Goal: Book appointment/travel/reservation

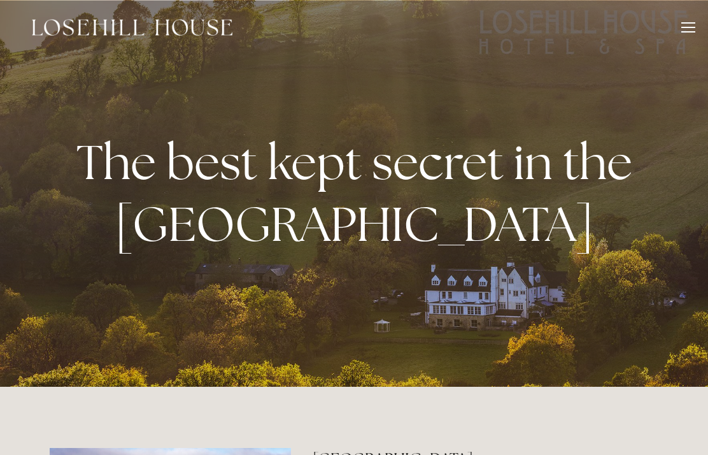
click at [396, 197] on strong "The best kept secret in the [GEOGRAPHIC_DATA]" at bounding box center [359, 193] width 566 height 125
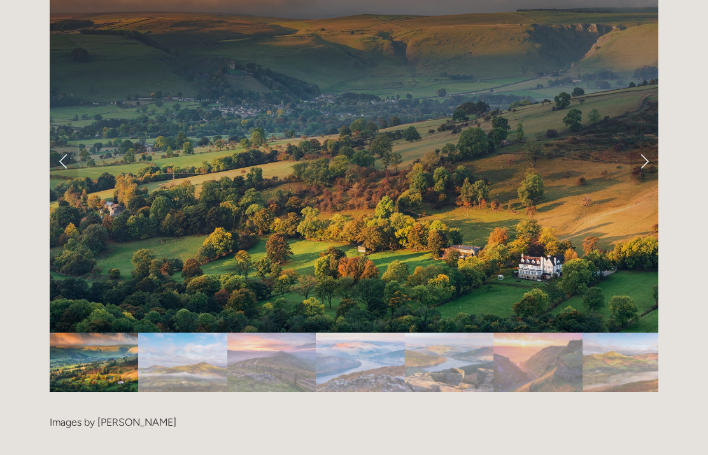
scroll to position [2498, 0]
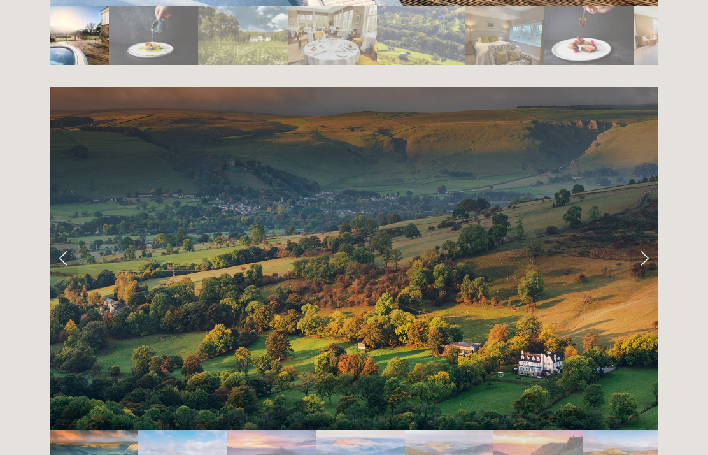
click at [651, 239] on link "Next Slide" at bounding box center [645, 258] width 28 height 38
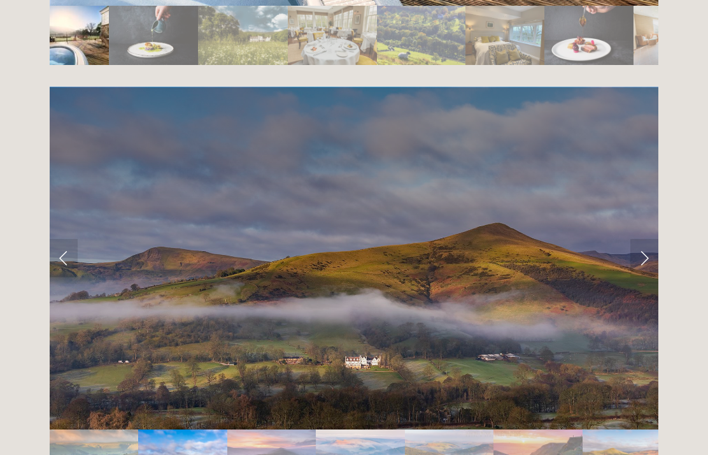
click at [650, 239] on link "Next Slide" at bounding box center [645, 258] width 28 height 38
click at [653, 239] on link "Next Slide" at bounding box center [645, 258] width 28 height 38
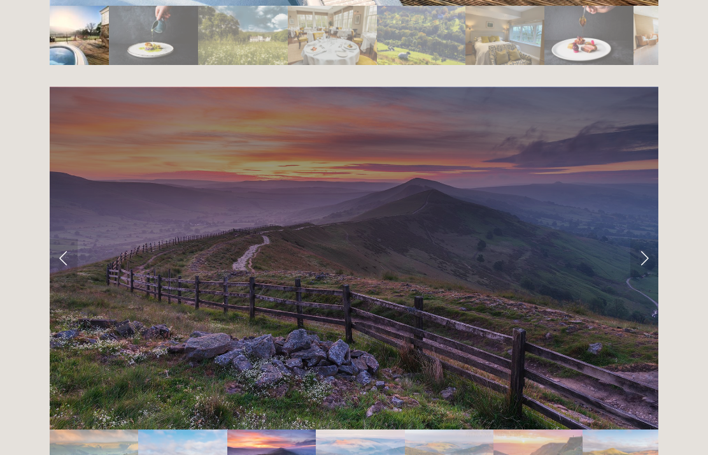
click at [653, 239] on link "Next Slide" at bounding box center [645, 258] width 28 height 38
click at [651, 239] on link "Next Slide" at bounding box center [645, 258] width 28 height 38
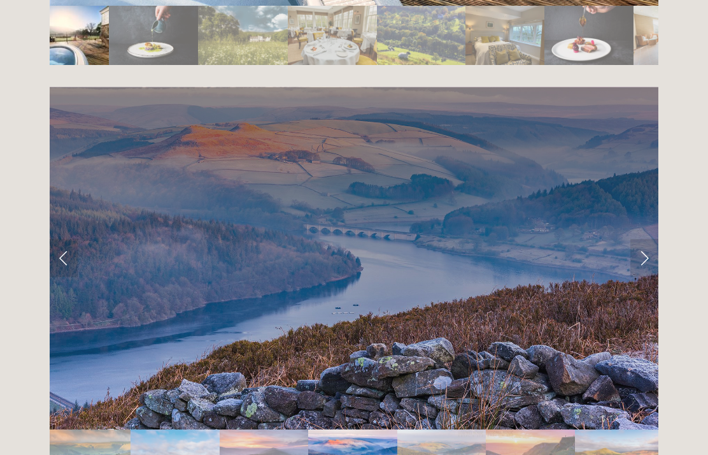
click at [652, 239] on link "Next Slide" at bounding box center [645, 258] width 28 height 38
click at [651, 239] on link "Next Slide" at bounding box center [645, 258] width 28 height 38
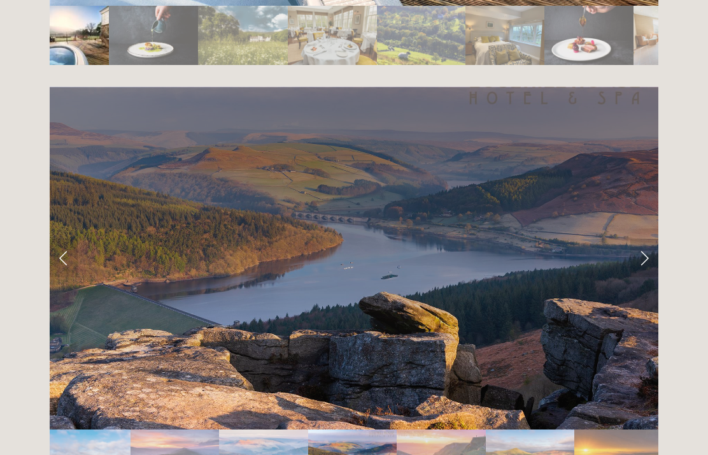
click at [652, 239] on link "Next Slide" at bounding box center [645, 258] width 28 height 38
click at [651, 239] on link "Next Slide" at bounding box center [645, 258] width 28 height 38
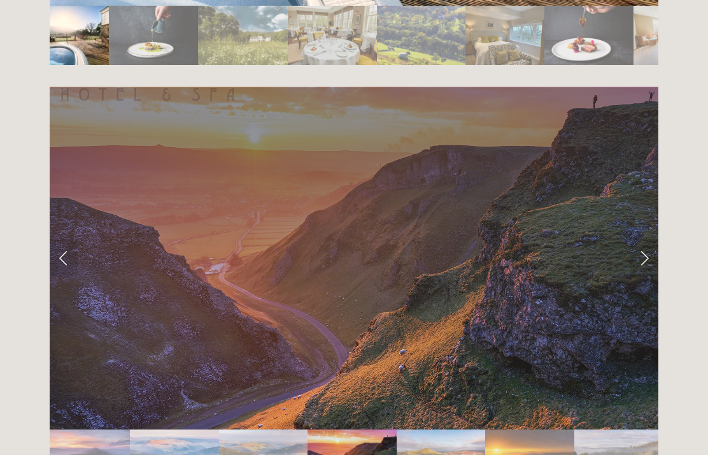
click at [648, 239] on link "Next Slide" at bounding box center [645, 258] width 28 height 38
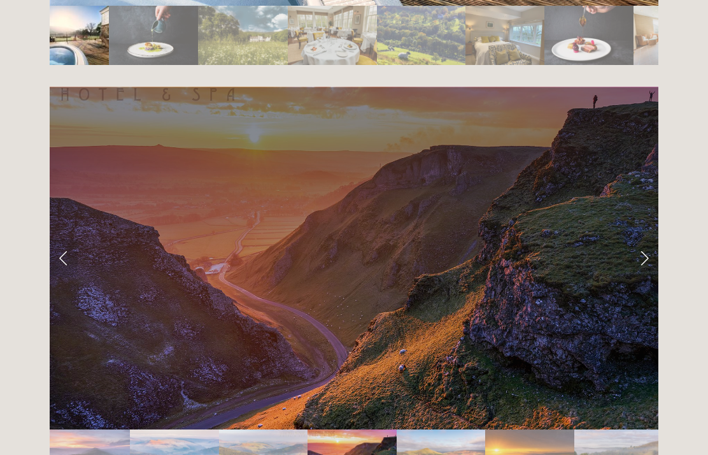
click at [653, 239] on link "Next Slide" at bounding box center [645, 258] width 28 height 38
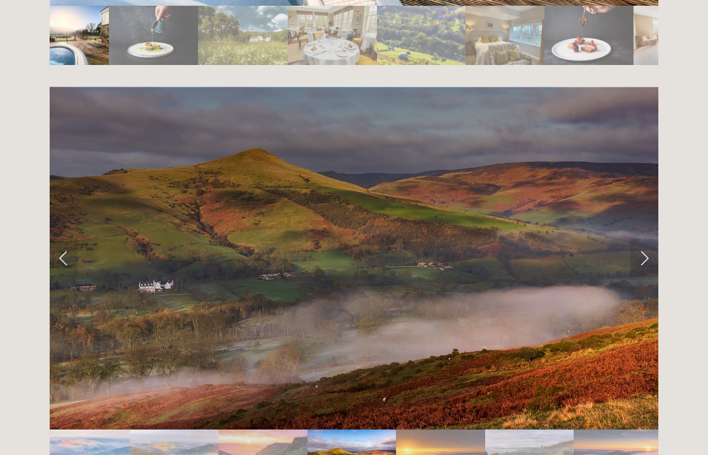
click at [650, 239] on link "Next Slide" at bounding box center [645, 258] width 28 height 38
click at [653, 239] on link "Next Slide" at bounding box center [645, 258] width 28 height 38
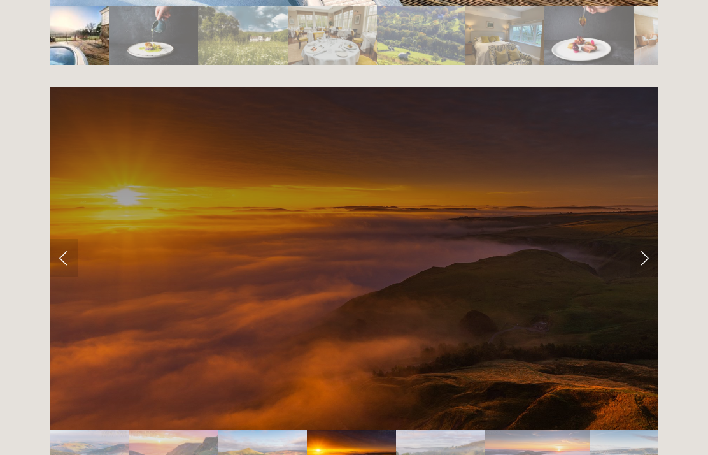
click at [656, 239] on link "Next Slide" at bounding box center [645, 258] width 28 height 38
click at [655, 239] on link "Next Slide" at bounding box center [645, 258] width 28 height 38
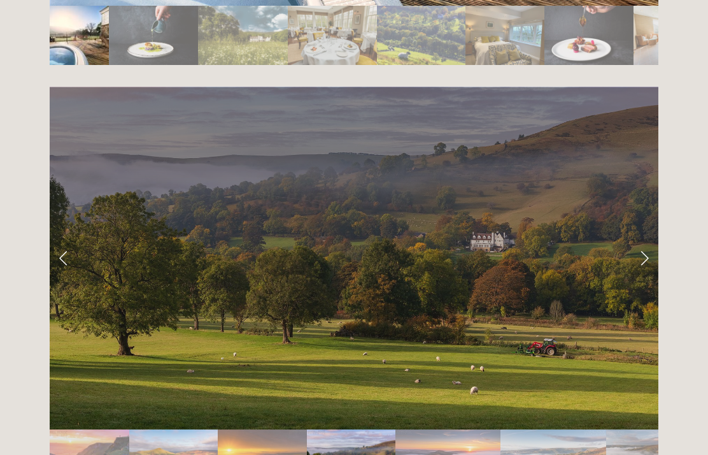
click at [653, 239] on link "Next Slide" at bounding box center [645, 258] width 28 height 38
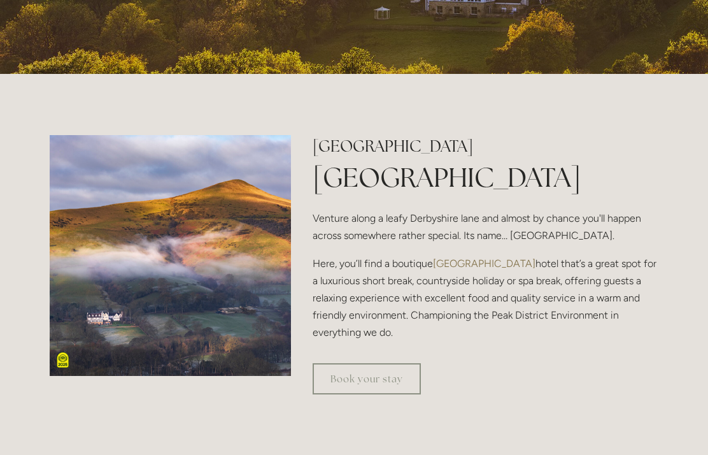
scroll to position [418, 0]
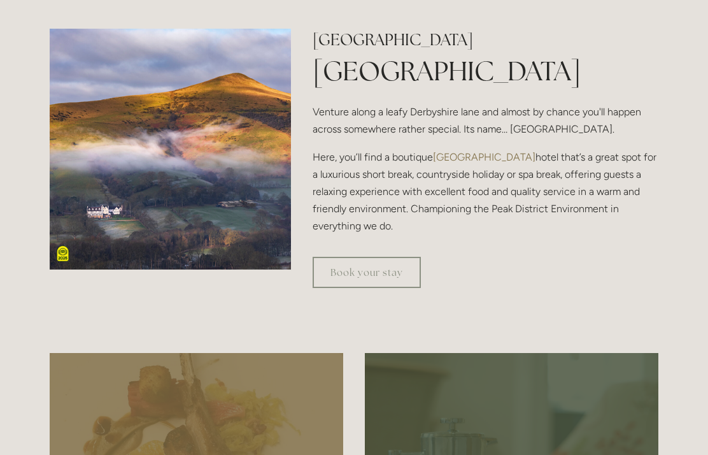
click at [384, 289] on link "Book your stay" at bounding box center [367, 272] width 108 height 31
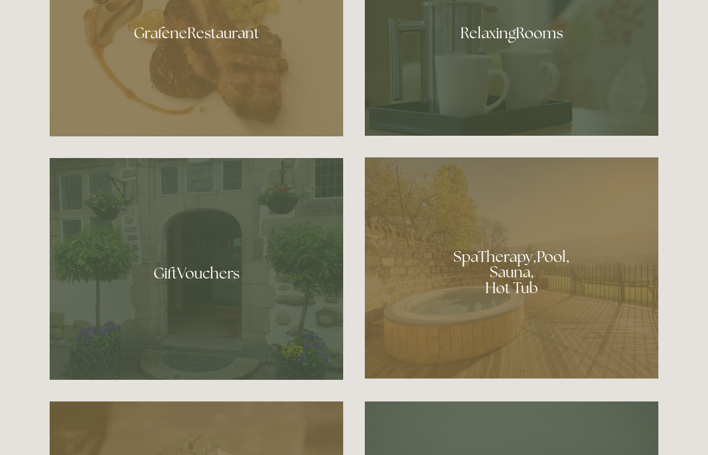
scroll to position [856, 0]
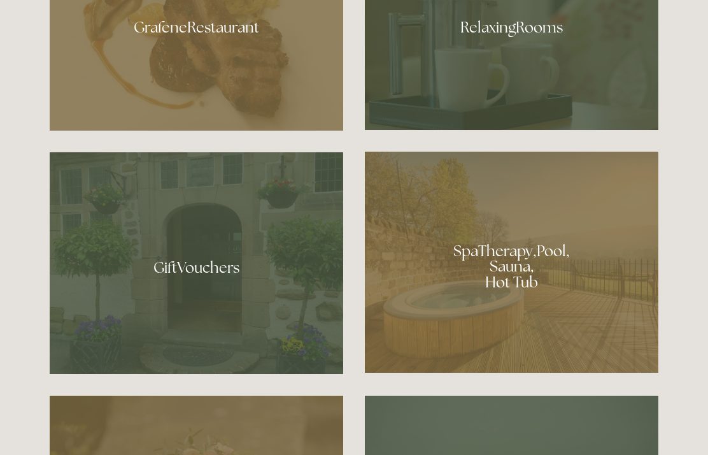
click at [539, 311] on div at bounding box center [512, 262] width 294 height 221
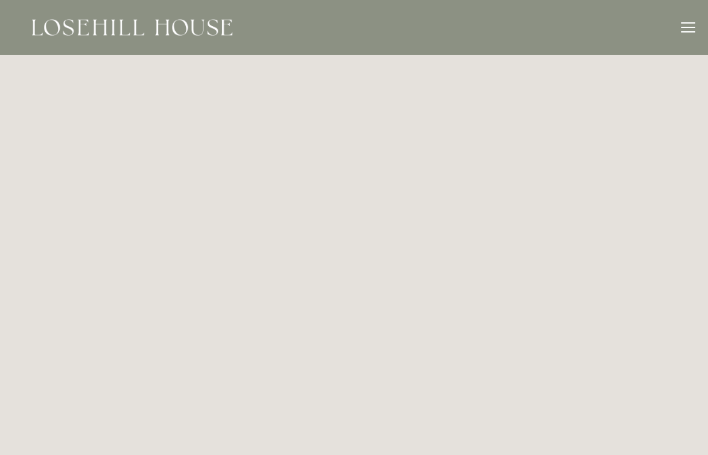
scroll to position [17, 0]
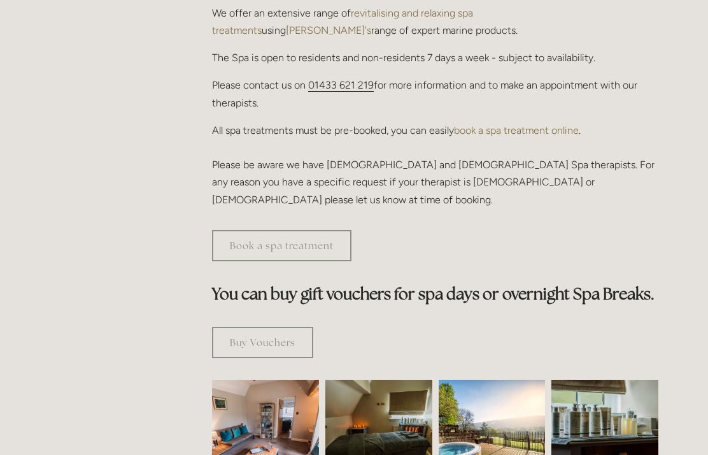
scroll to position [535, 0]
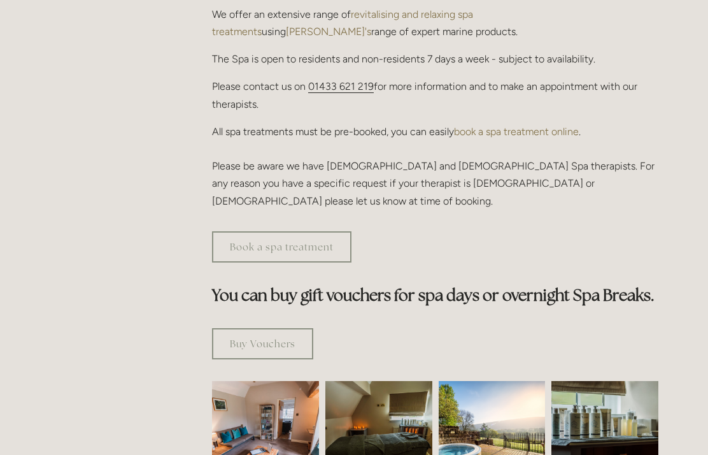
click at [326, 232] on link "Book a spa treatment" at bounding box center [281, 247] width 139 height 31
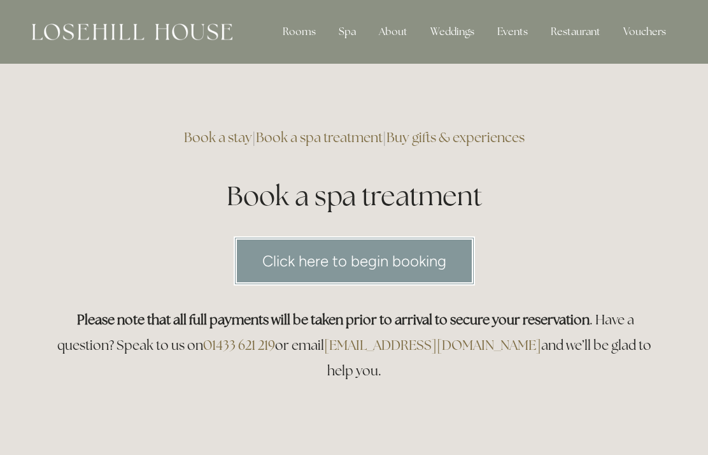
click at [439, 264] on link "Click here to begin booking" at bounding box center [354, 260] width 241 height 49
